Goal: Book appointment/travel/reservation: Book appointment/travel/reservation

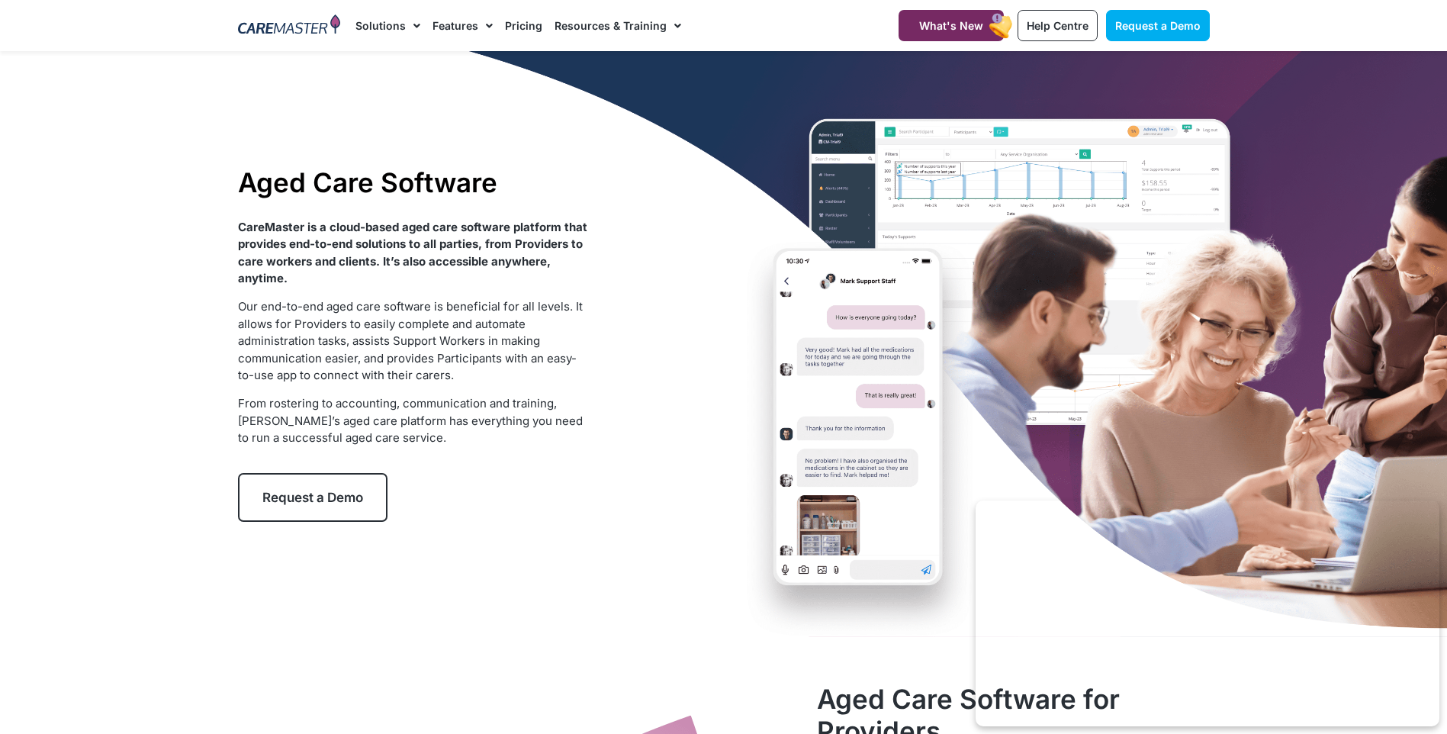
click at [936, 190] on div "Aged Care Software CareMaster is a cloud-based aged care software platform that…" at bounding box center [723, 344] width 987 height 586
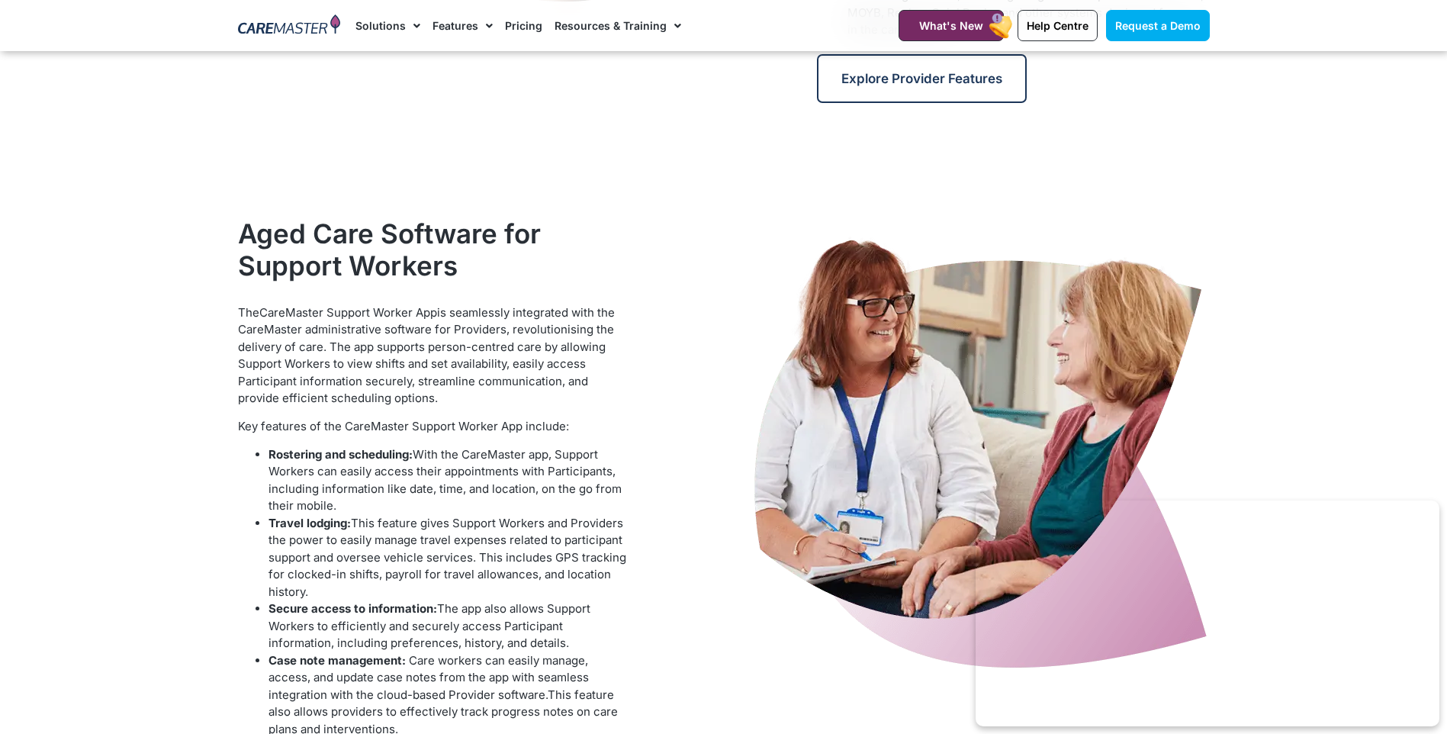
scroll to position [1220, 0]
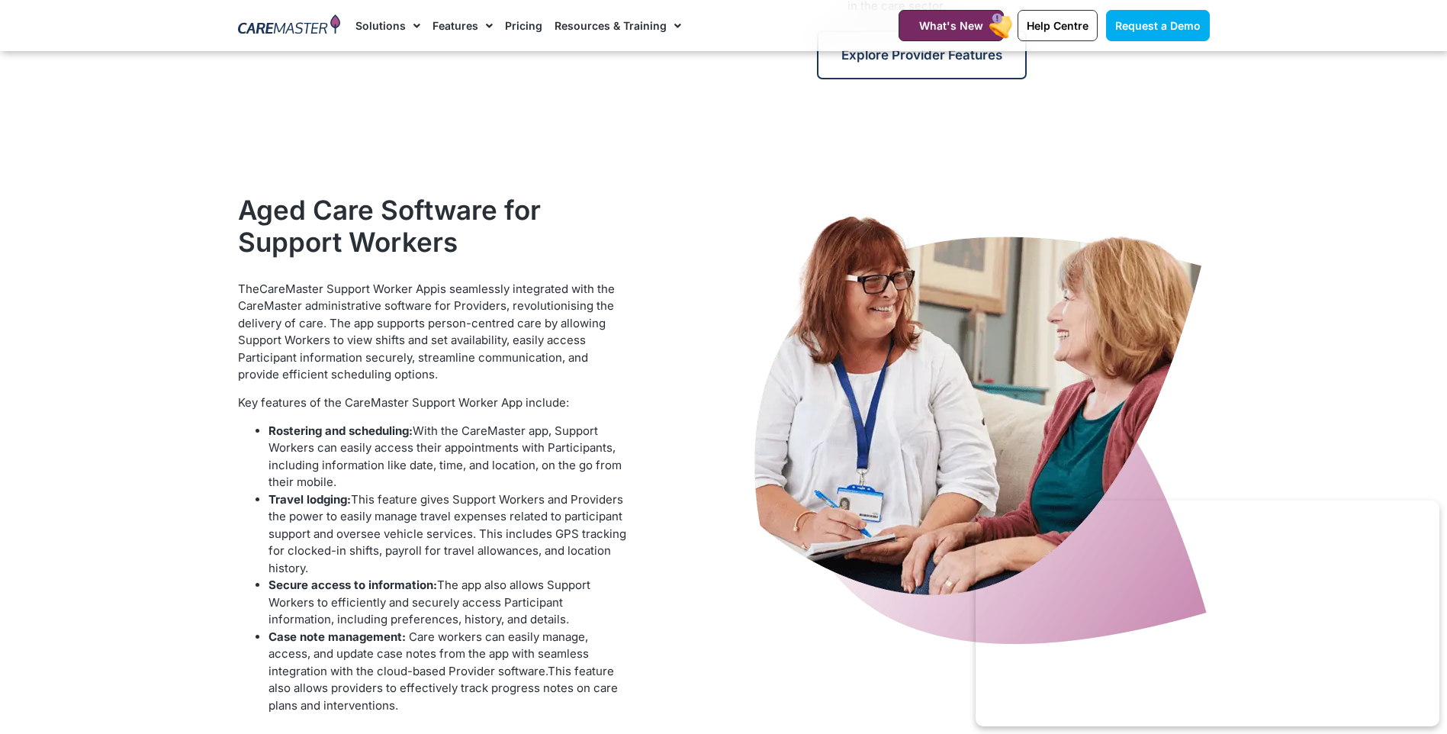
click at [856, 435] on img at bounding box center [980, 442] width 458 height 496
click at [1133, 21] on span "Request a Demo" at bounding box center [1157, 25] width 85 height 13
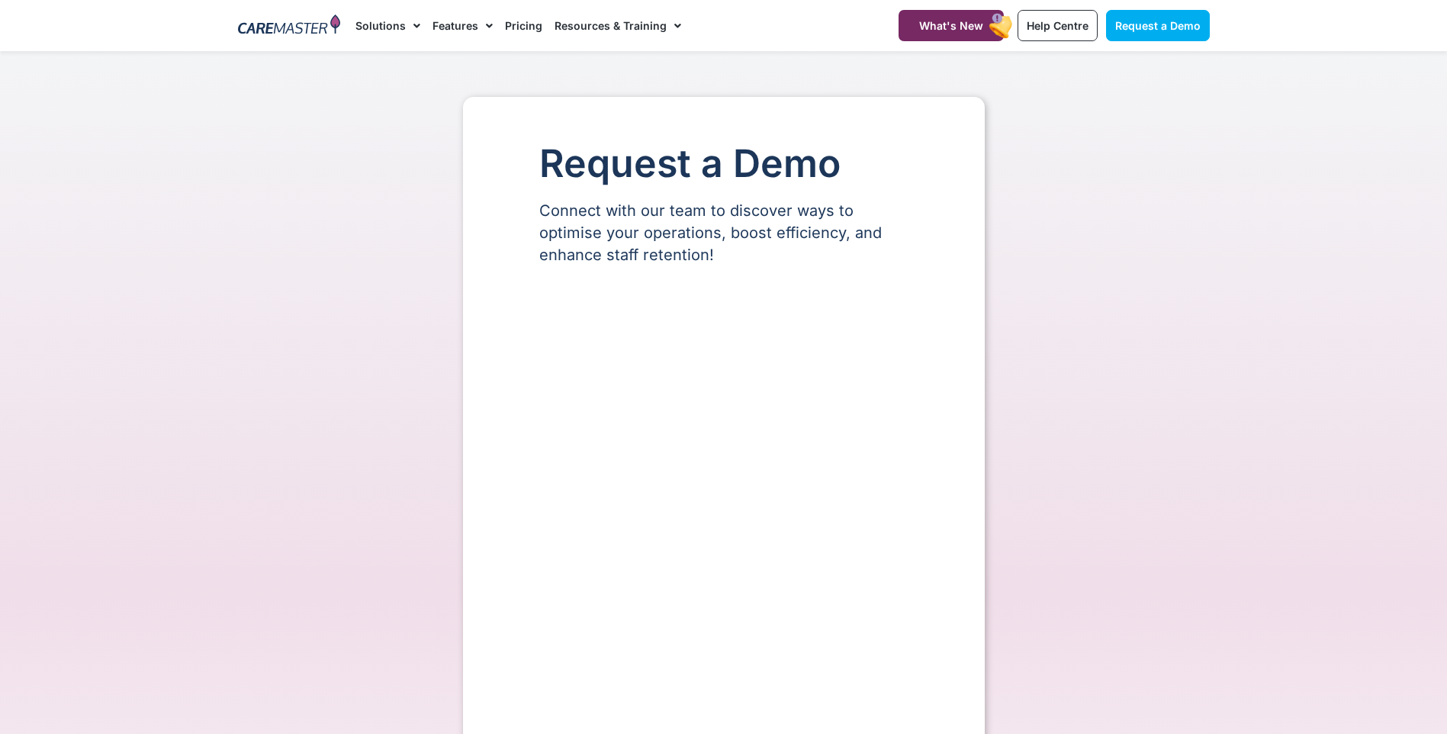
select select "**"
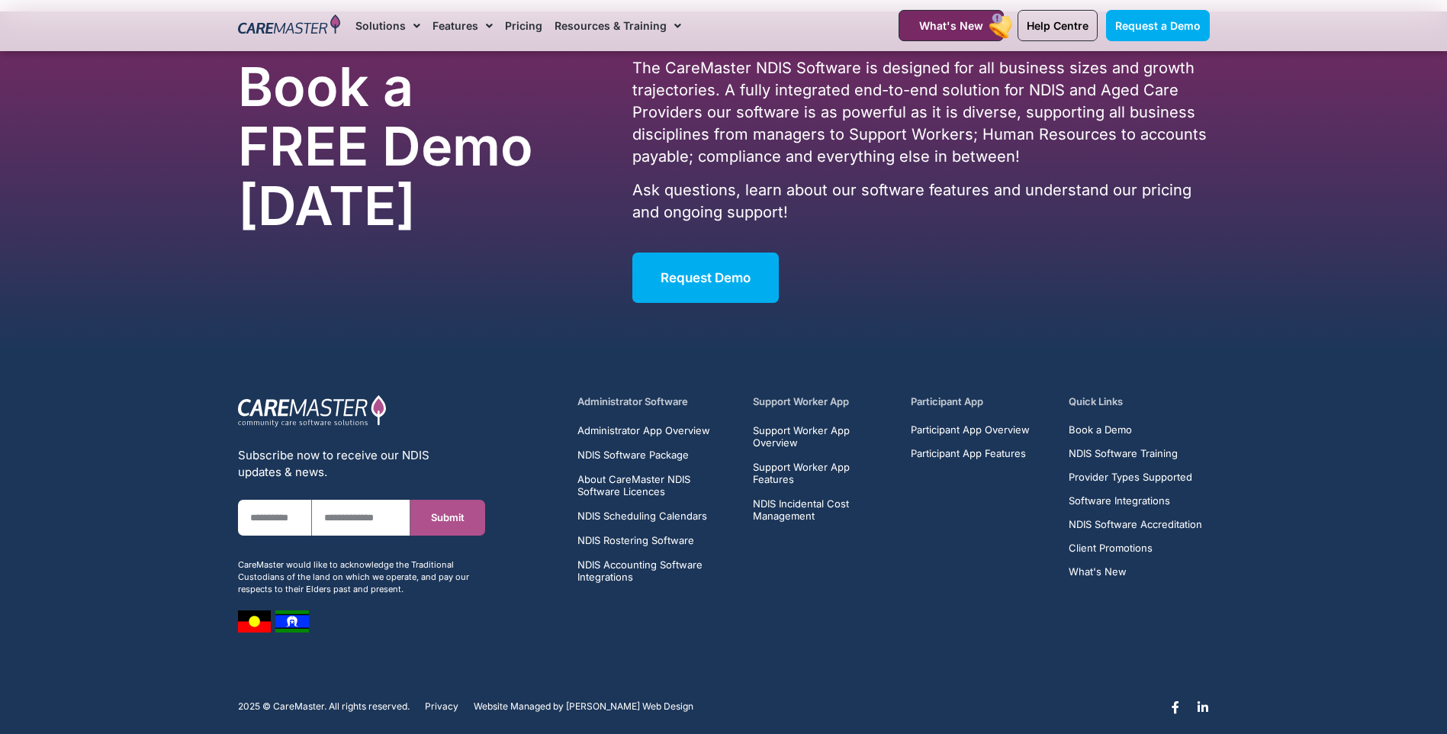
scroll to position [2569, 0]
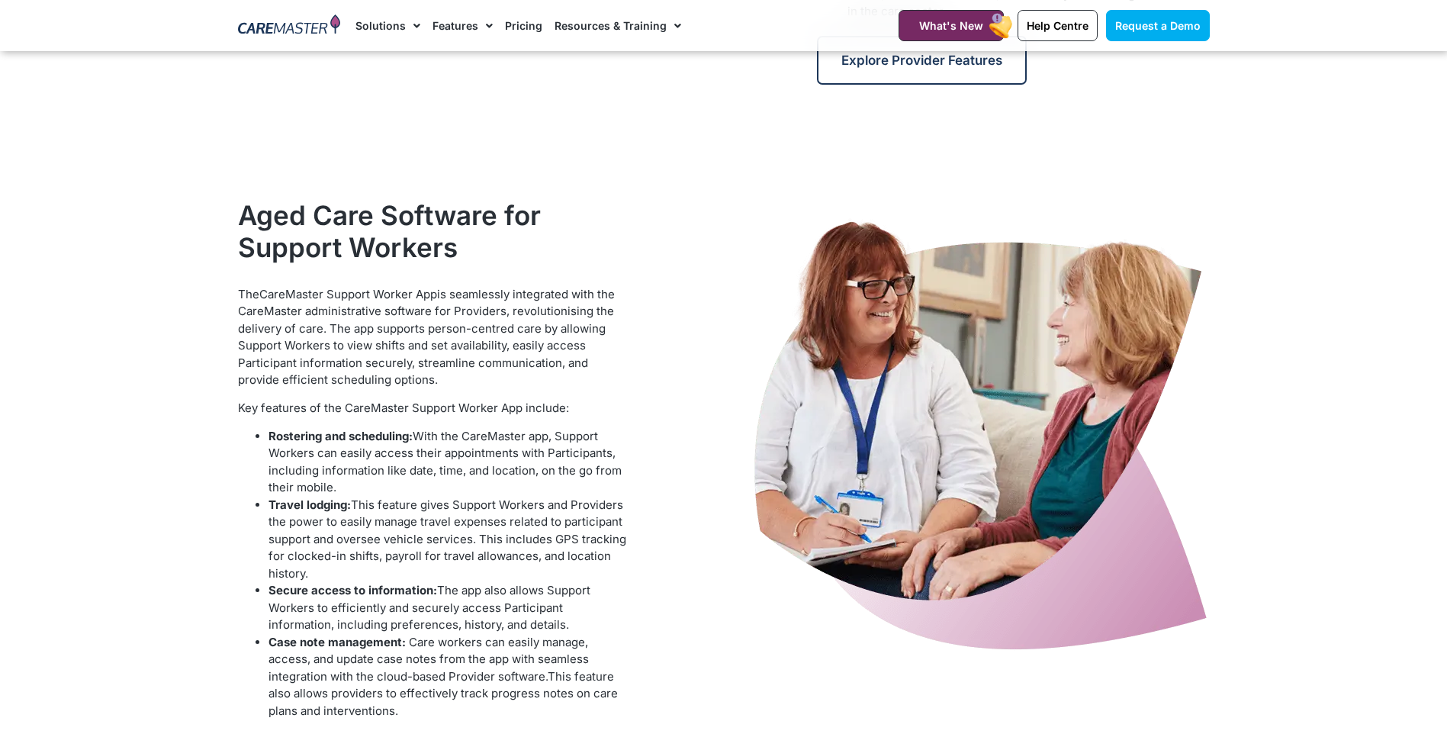
scroll to position [1220, 0]
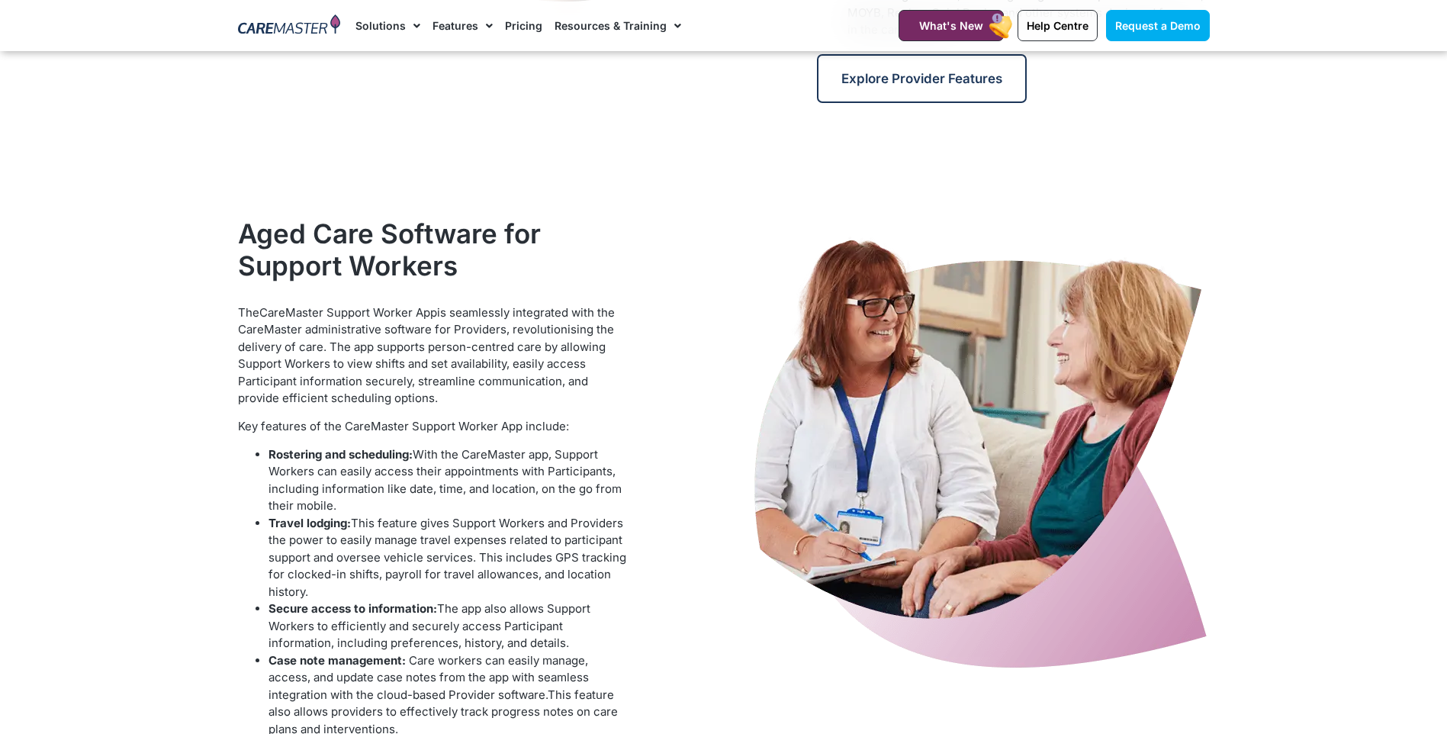
scroll to position [1220, 0]
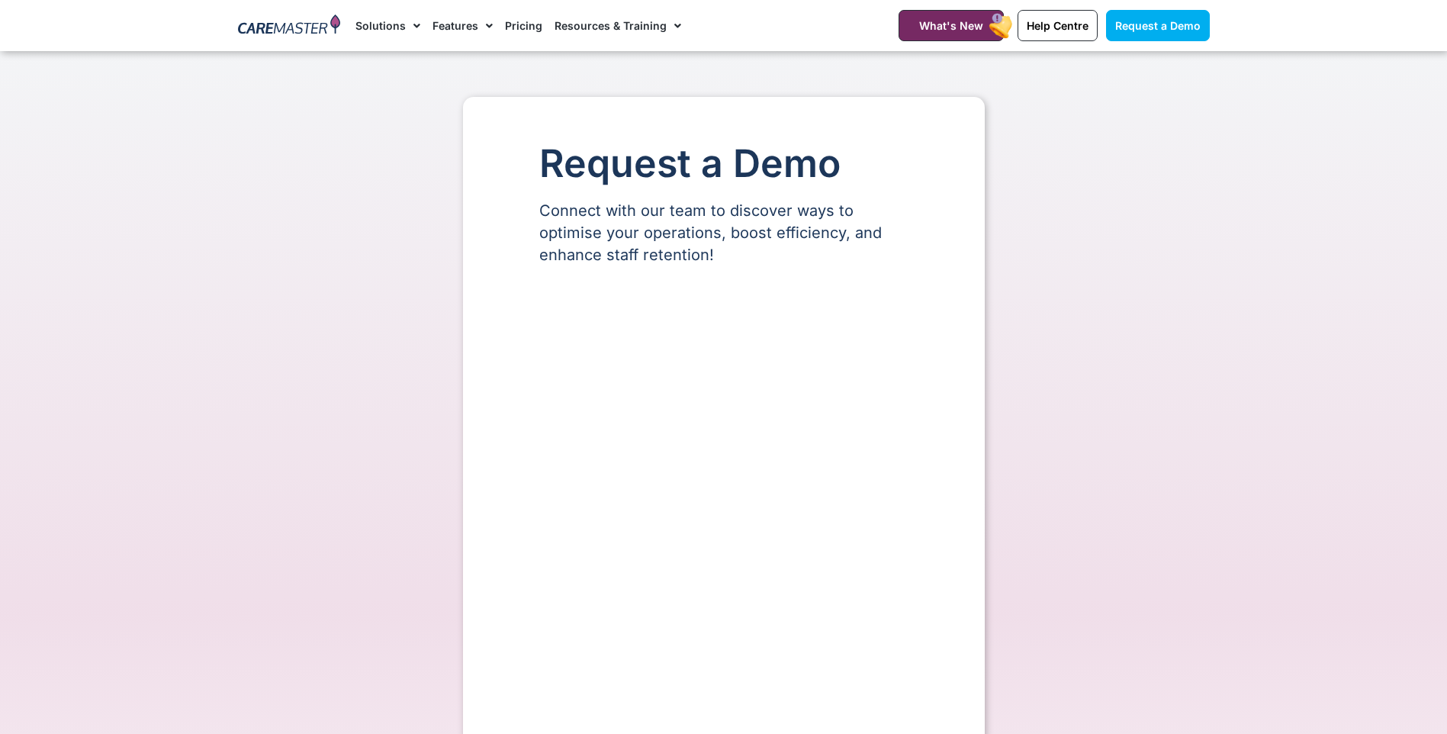
scroll to position [1852, 0]
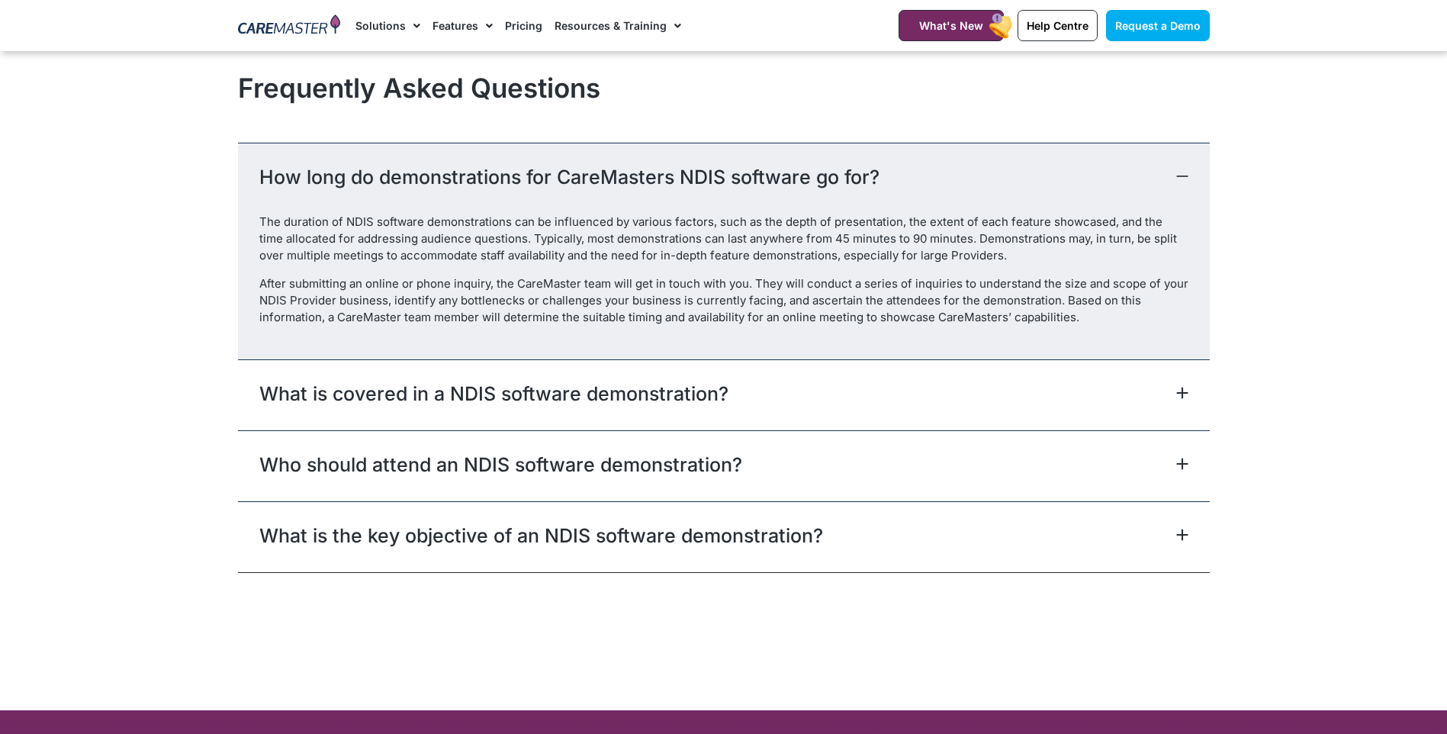
select select "**"
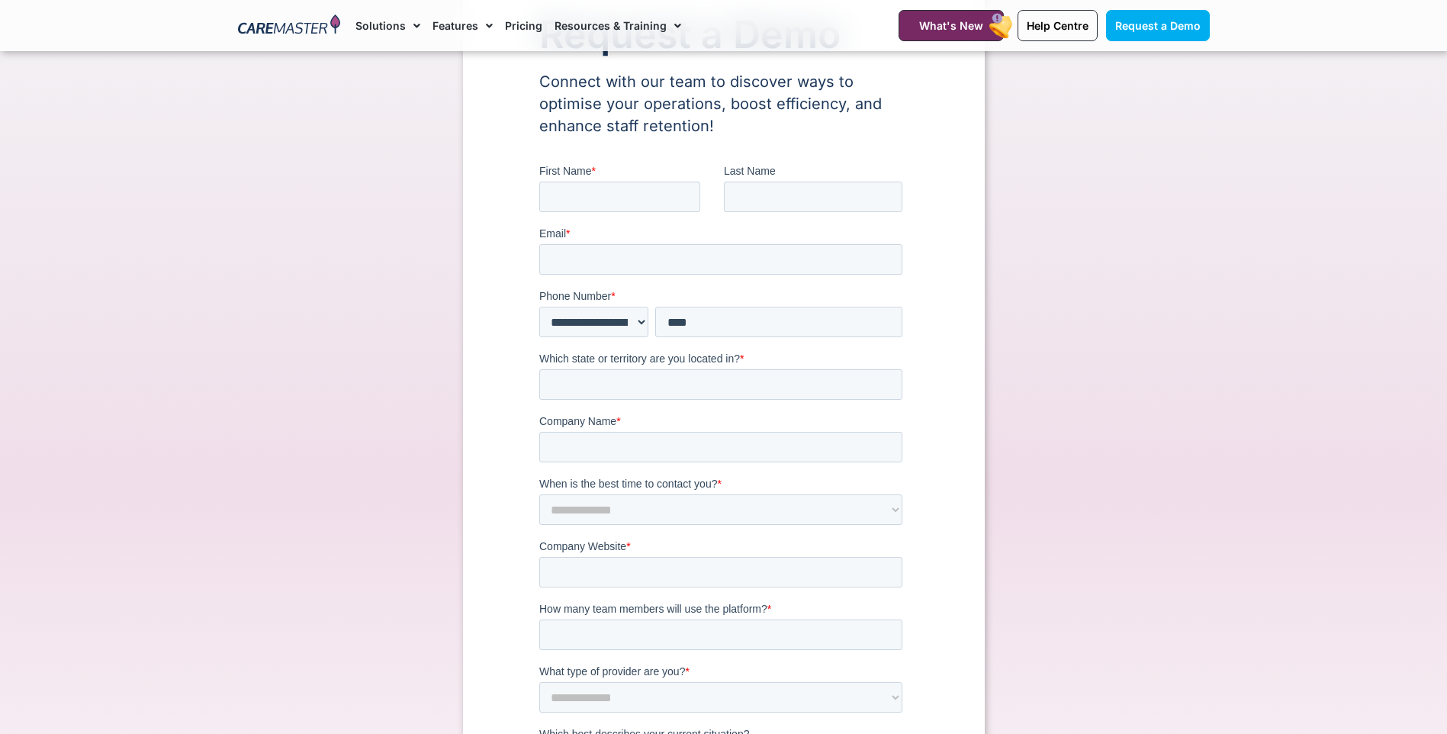
scroll to position [0, 0]
